Goal: Check status: Check status

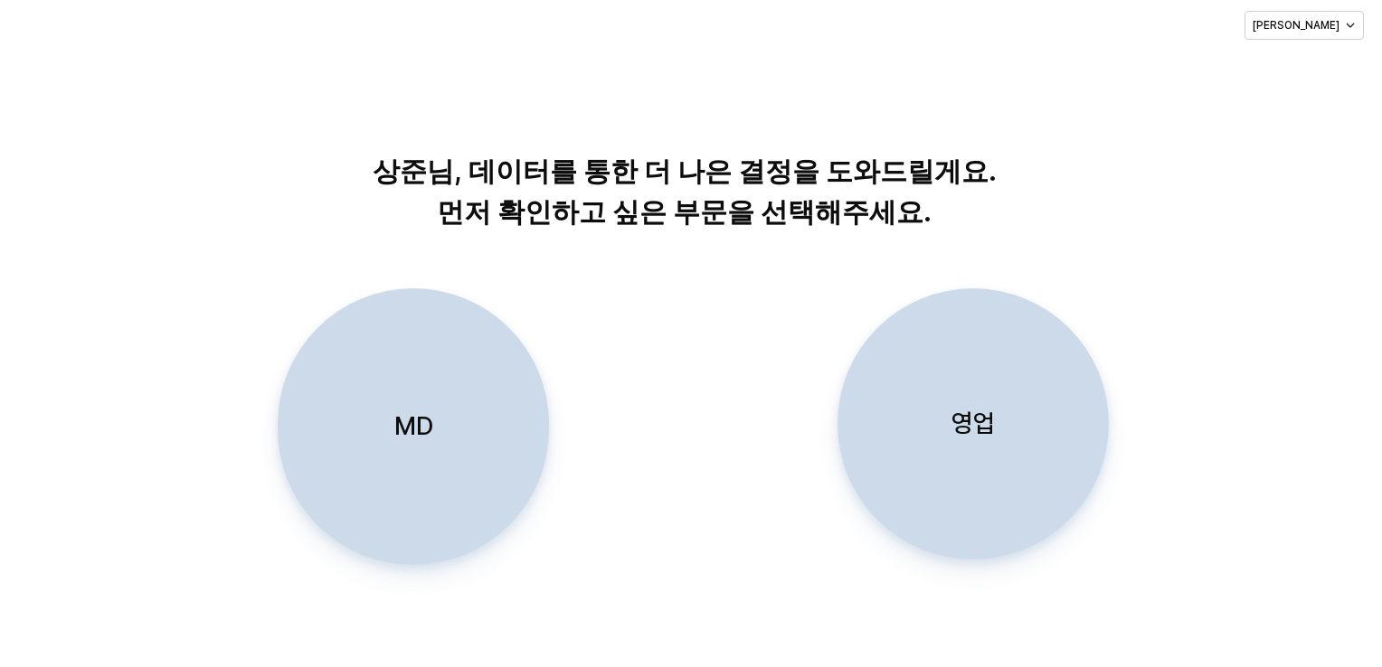
click at [1005, 445] on div "영업" at bounding box center [972, 423] width 255 height 269
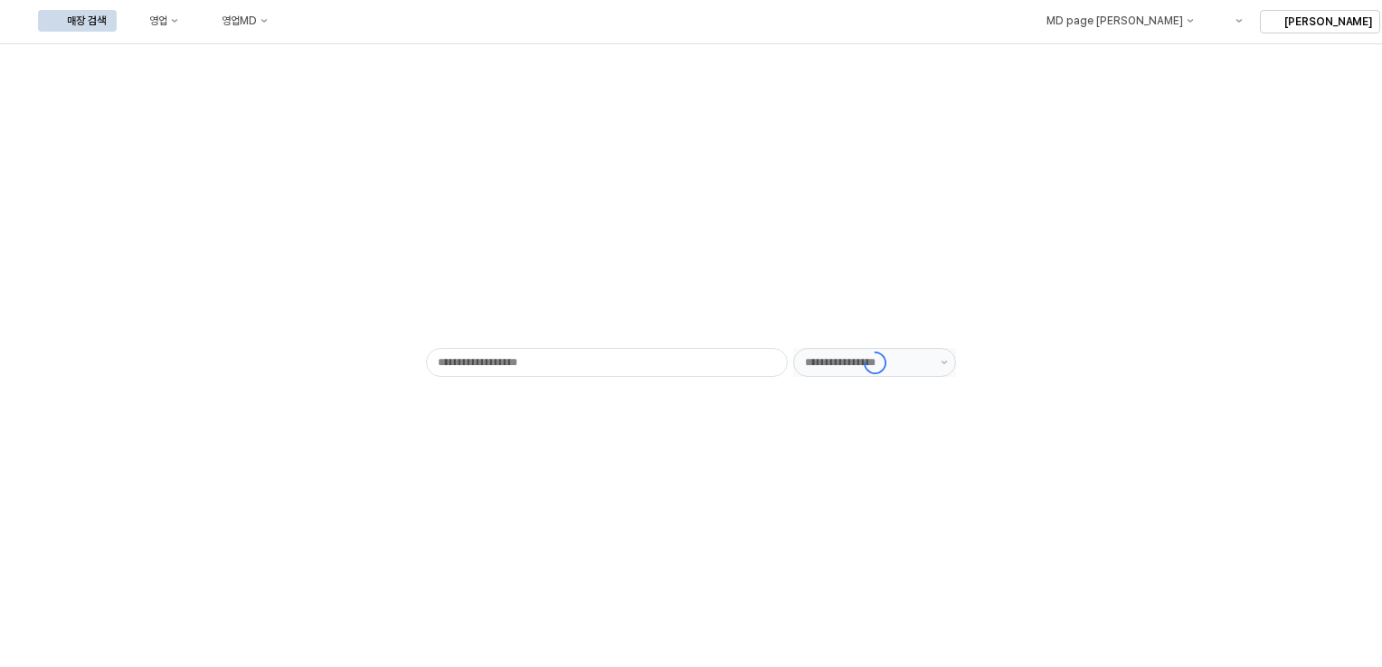
type input "******"
click at [189, 31] on button "영업" at bounding box center [154, 21] width 69 height 22
click at [345, 63] on div "목표매출 달성현황" at bounding box center [354, 54] width 143 height 29
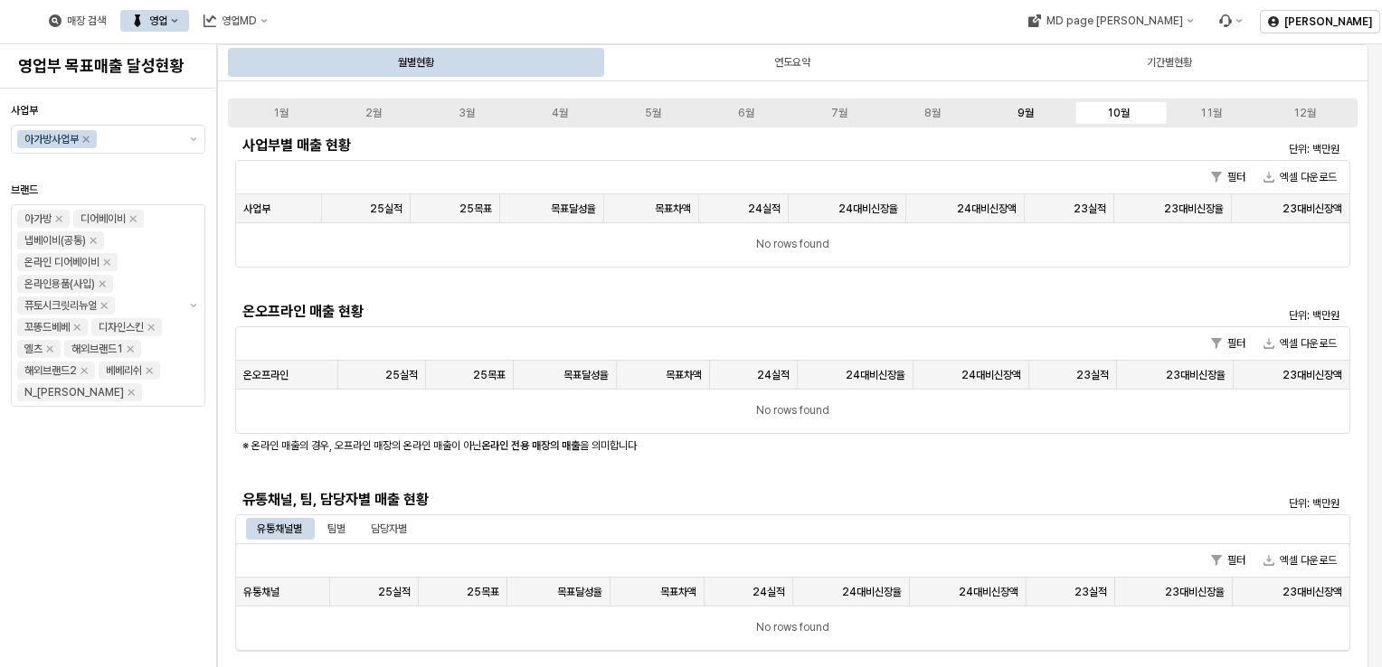
click at [1027, 107] on div "9월" at bounding box center [1025, 113] width 16 height 13
click at [930, 114] on div "8월" at bounding box center [932, 113] width 16 height 13
click at [1023, 109] on div "9월" at bounding box center [1025, 113] width 16 height 13
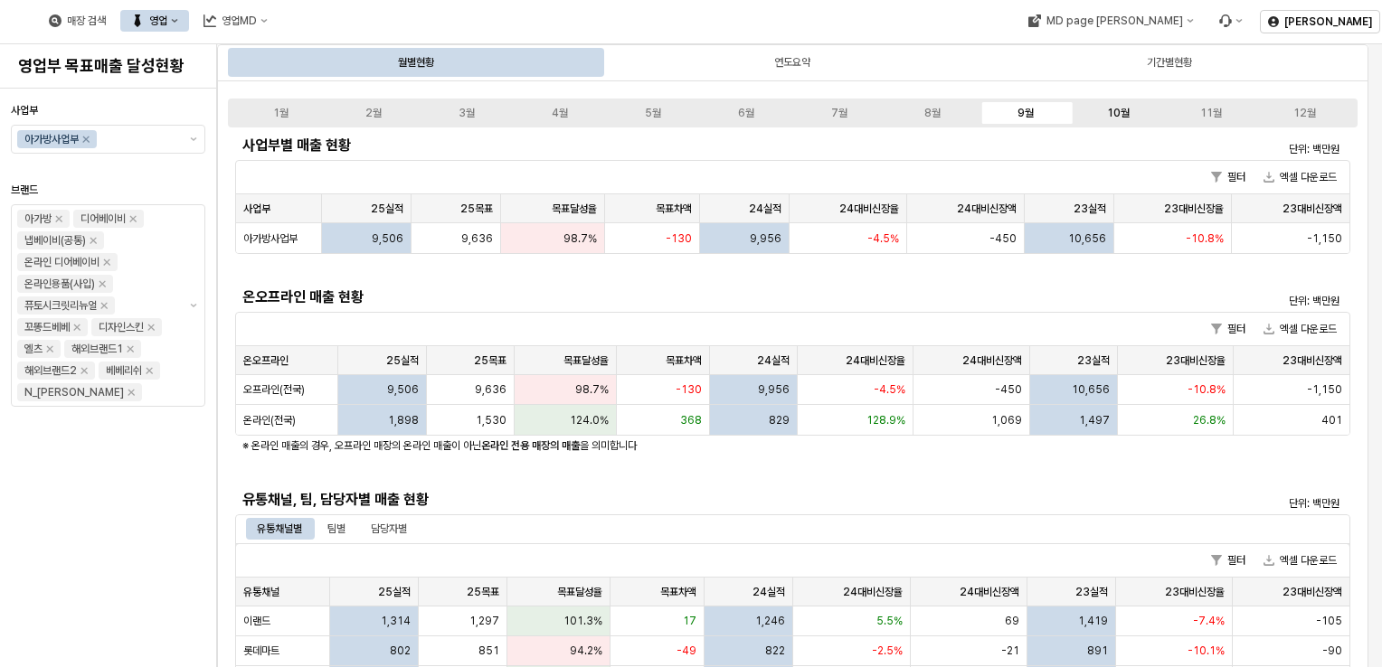
click at [1109, 112] on div "10월" at bounding box center [1118, 113] width 23 height 13
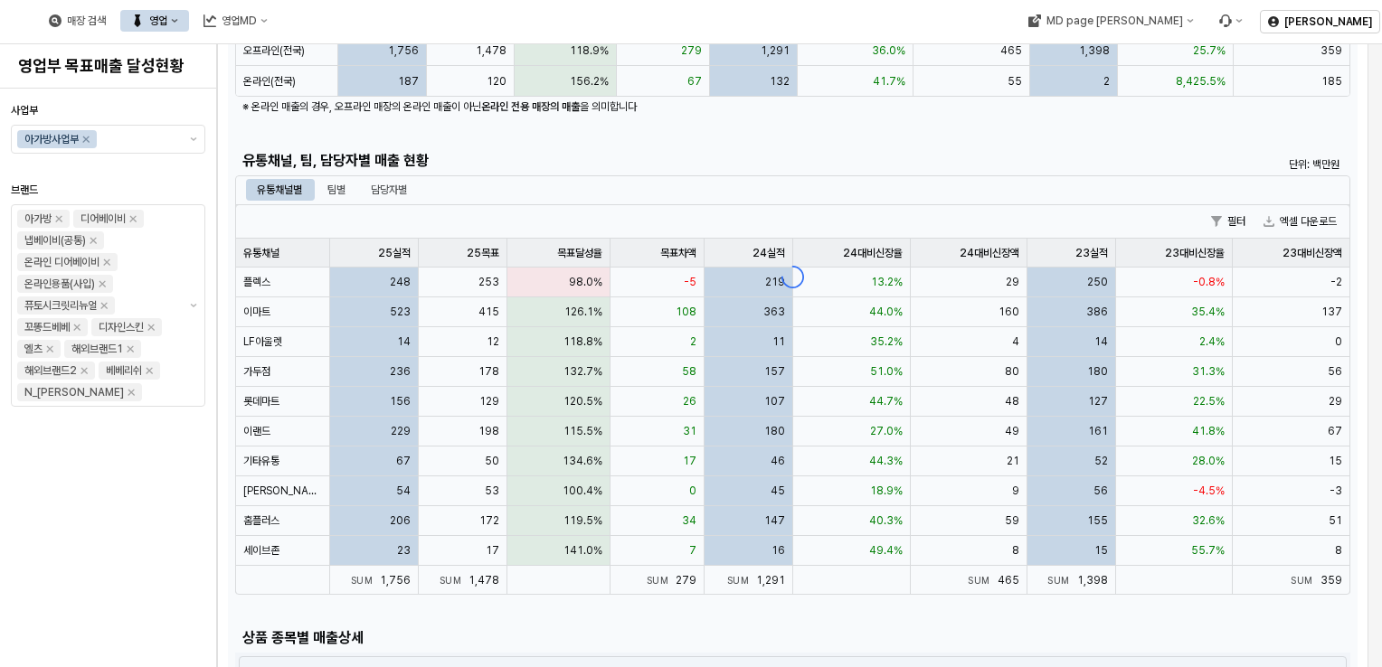
scroll to position [340, 0]
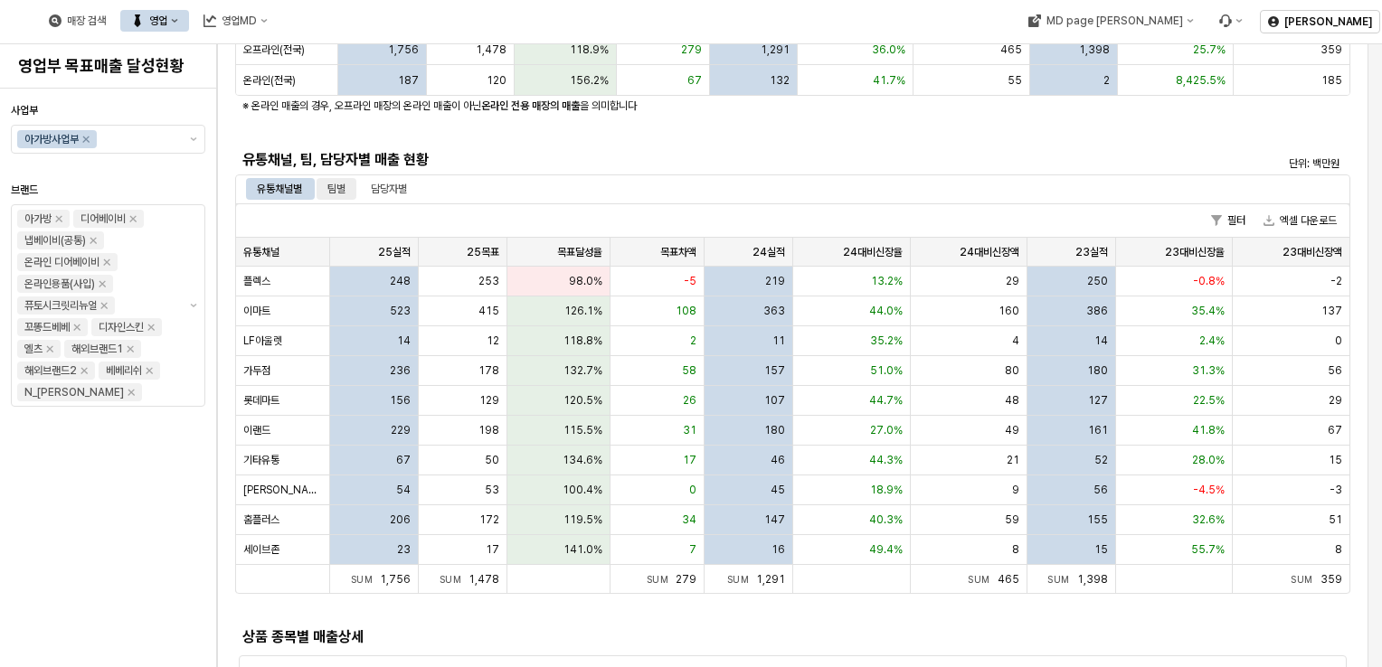
click at [342, 190] on div "팀별" at bounding box center [336, 189] width 18 height 22
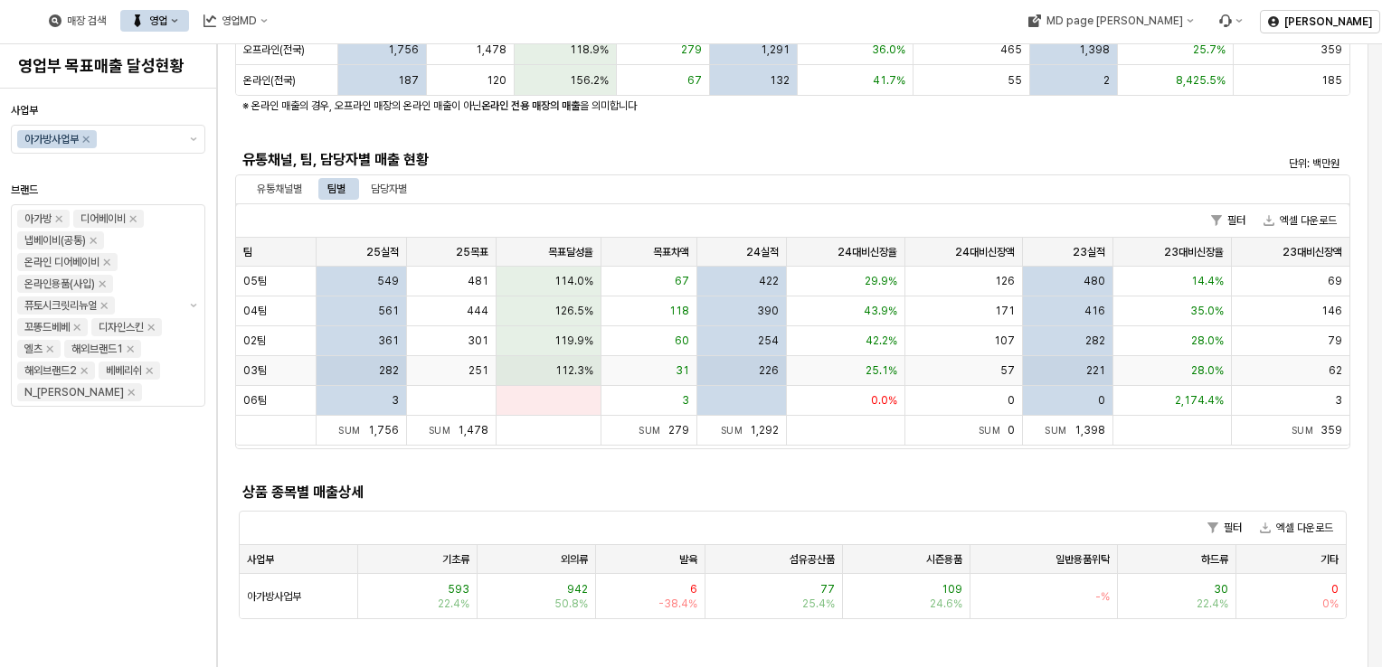
scroll to position [0, 0]
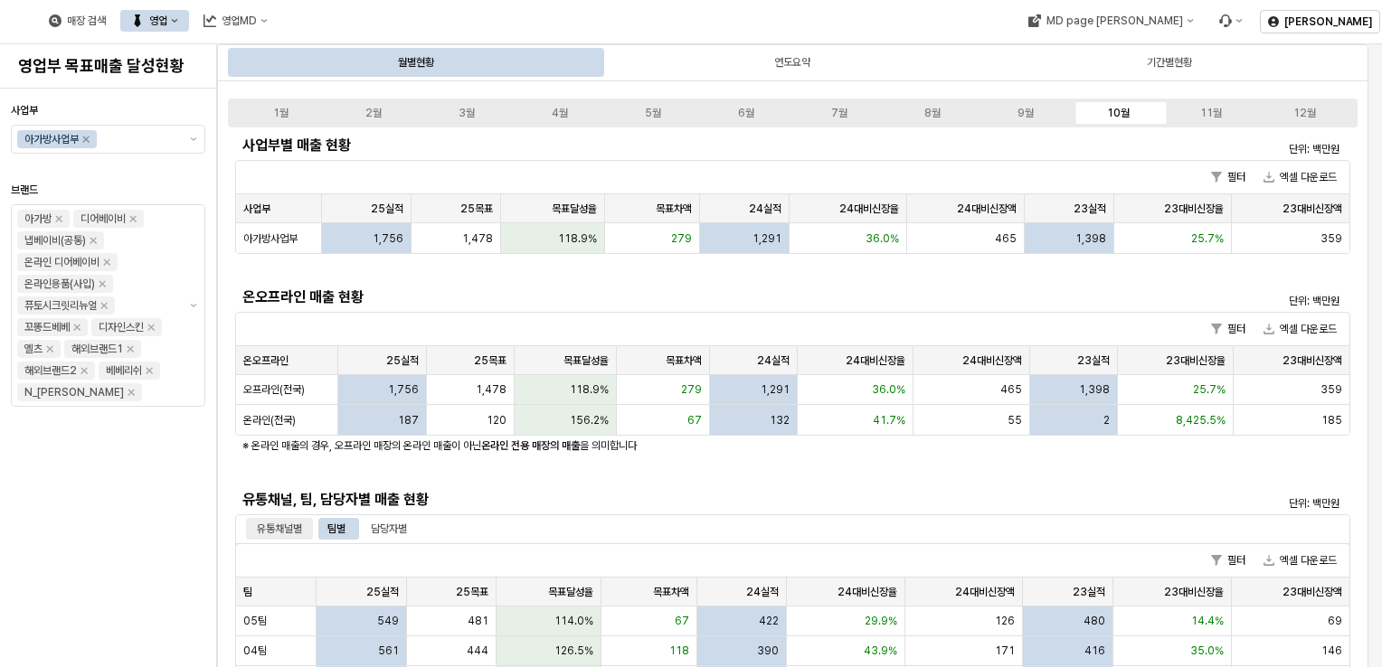
click at [276, 528] on div "유통채널별" at bounding box center [279, 529] width 45 height 22
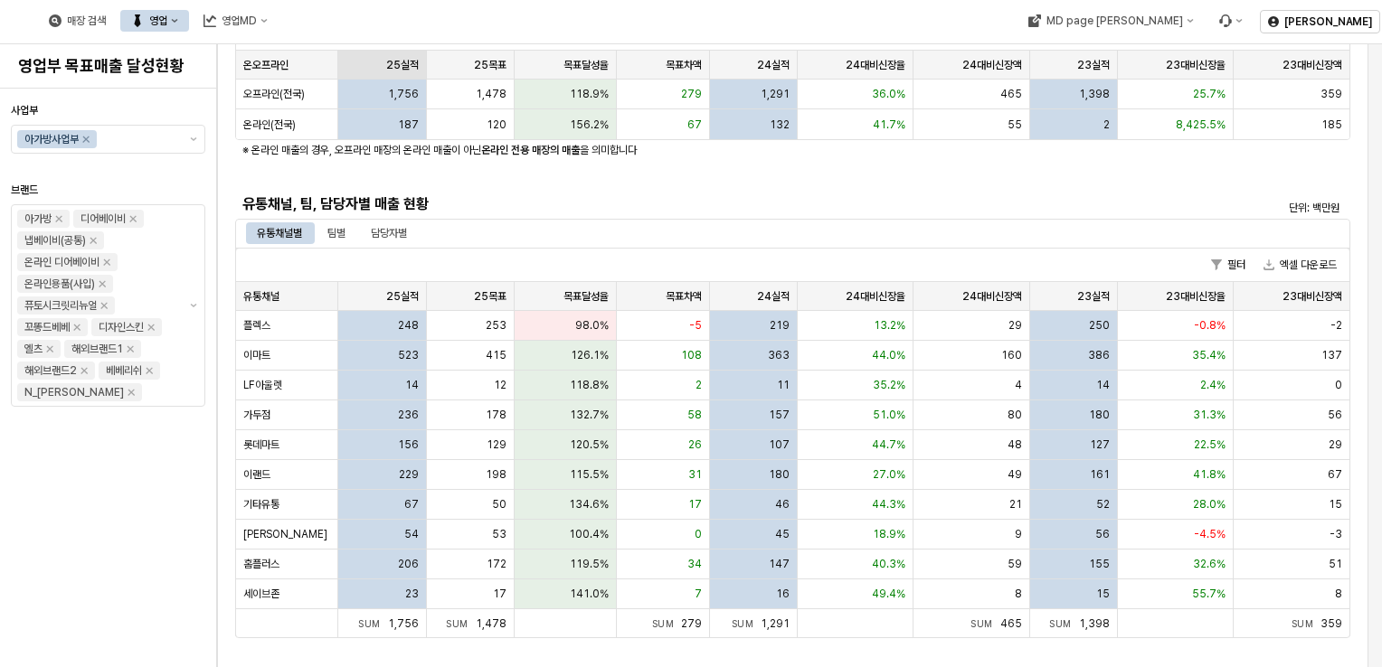
scroll to position [300, 0]
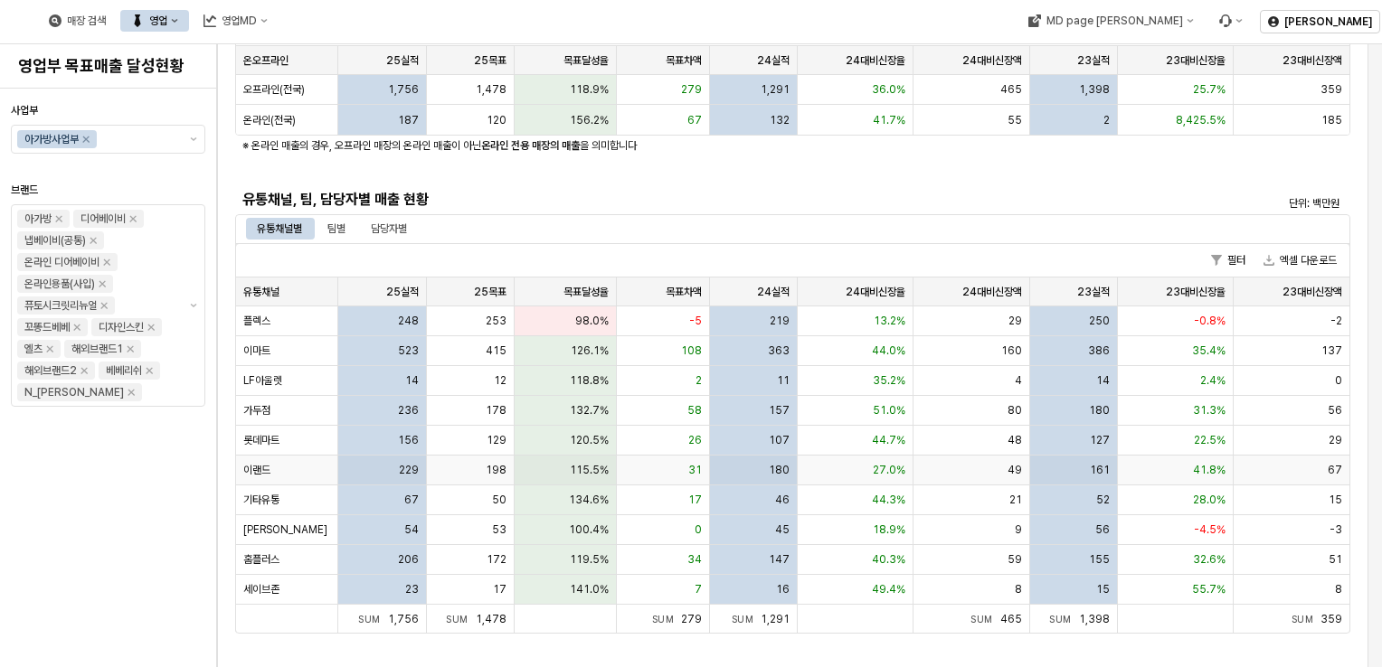
click at [355, 463] on div "229" at bounding box center [382, 471] width 88 height 30
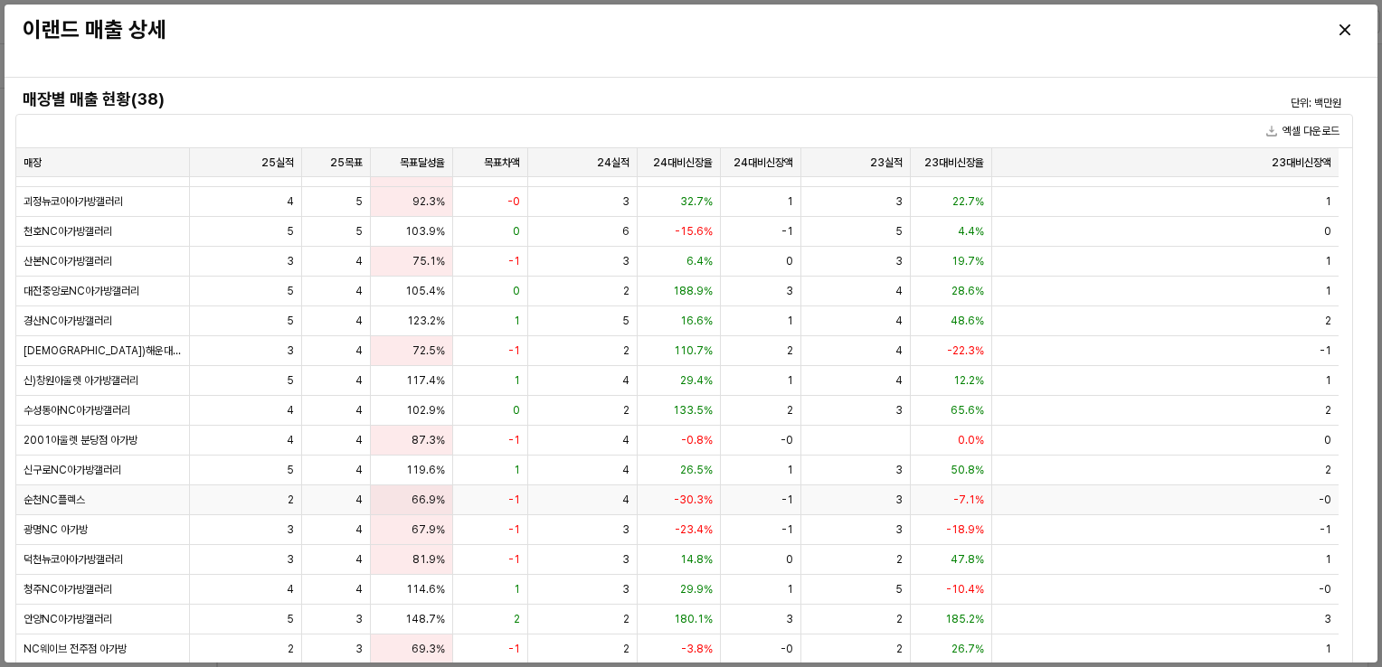
scroll to position [559, 0]
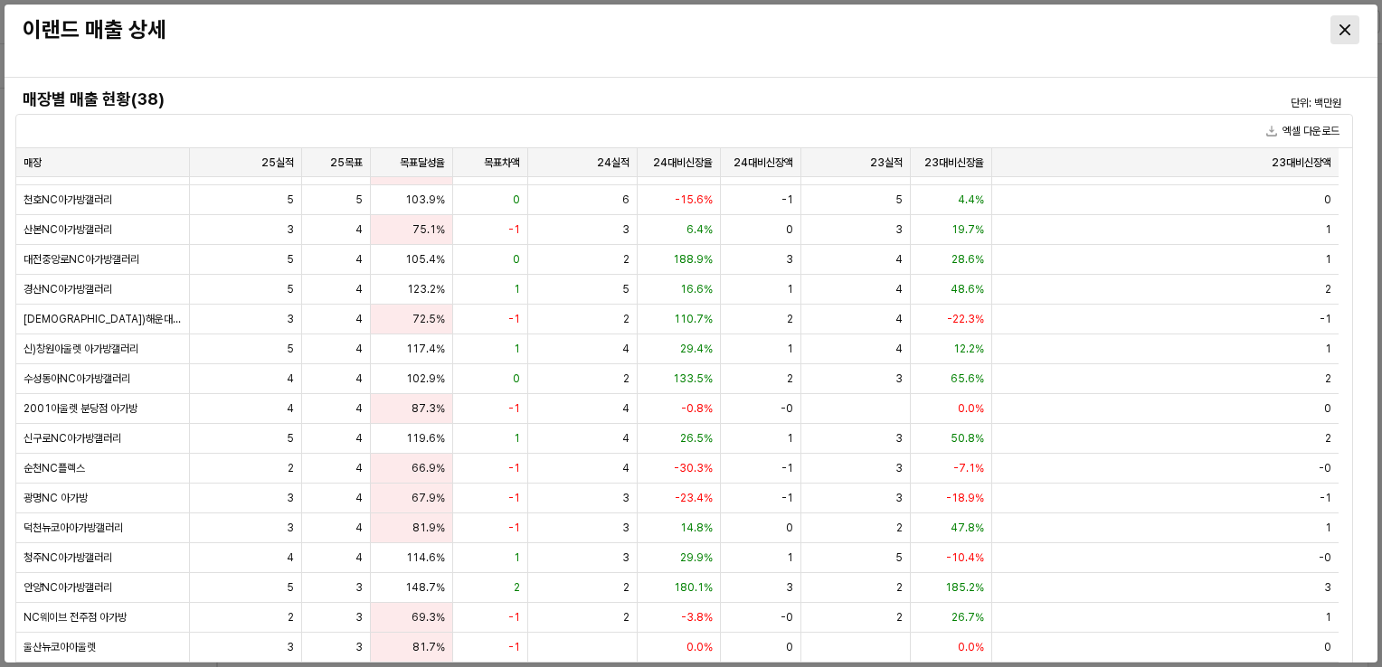
click at [1341, 22] on div "Close" at bounding box center [1344, 29] width 27 height 27
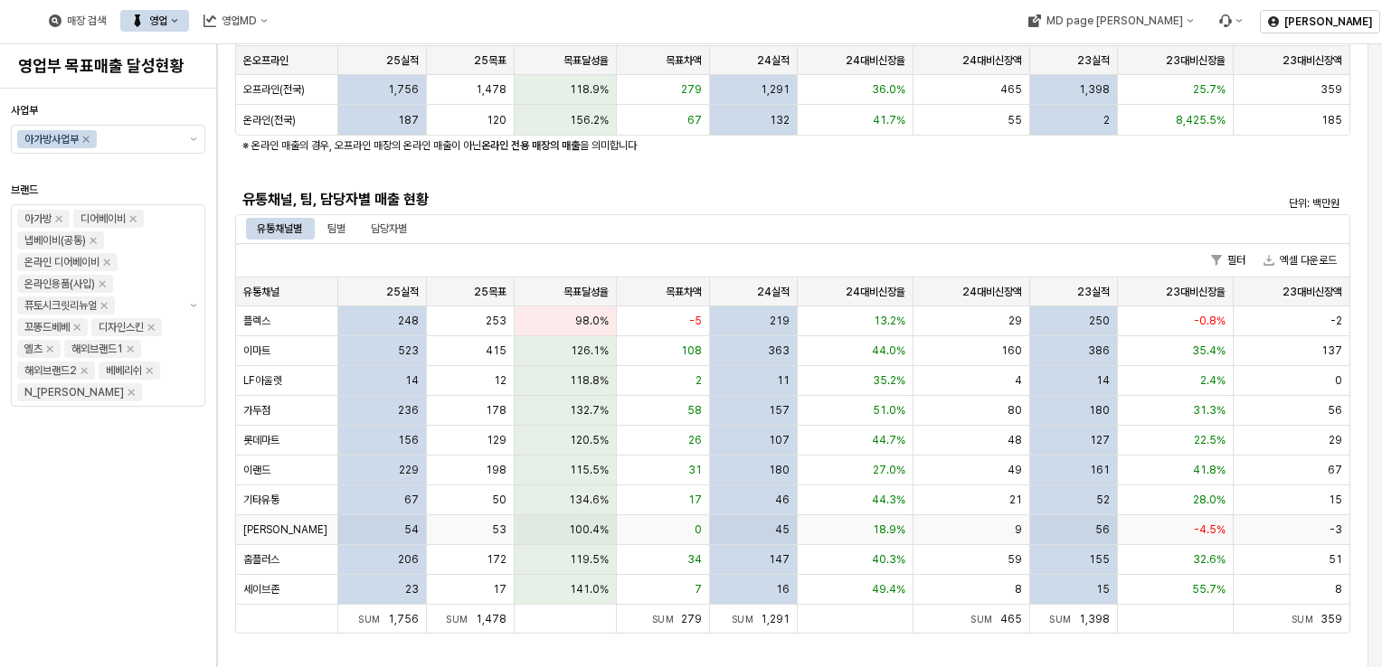
click at [545, 530] on div "100.4%" at bounding box center [566, 530] width 102 height 30
